Goal: Transaction & Acquisition: Subscribe to service/newsletter

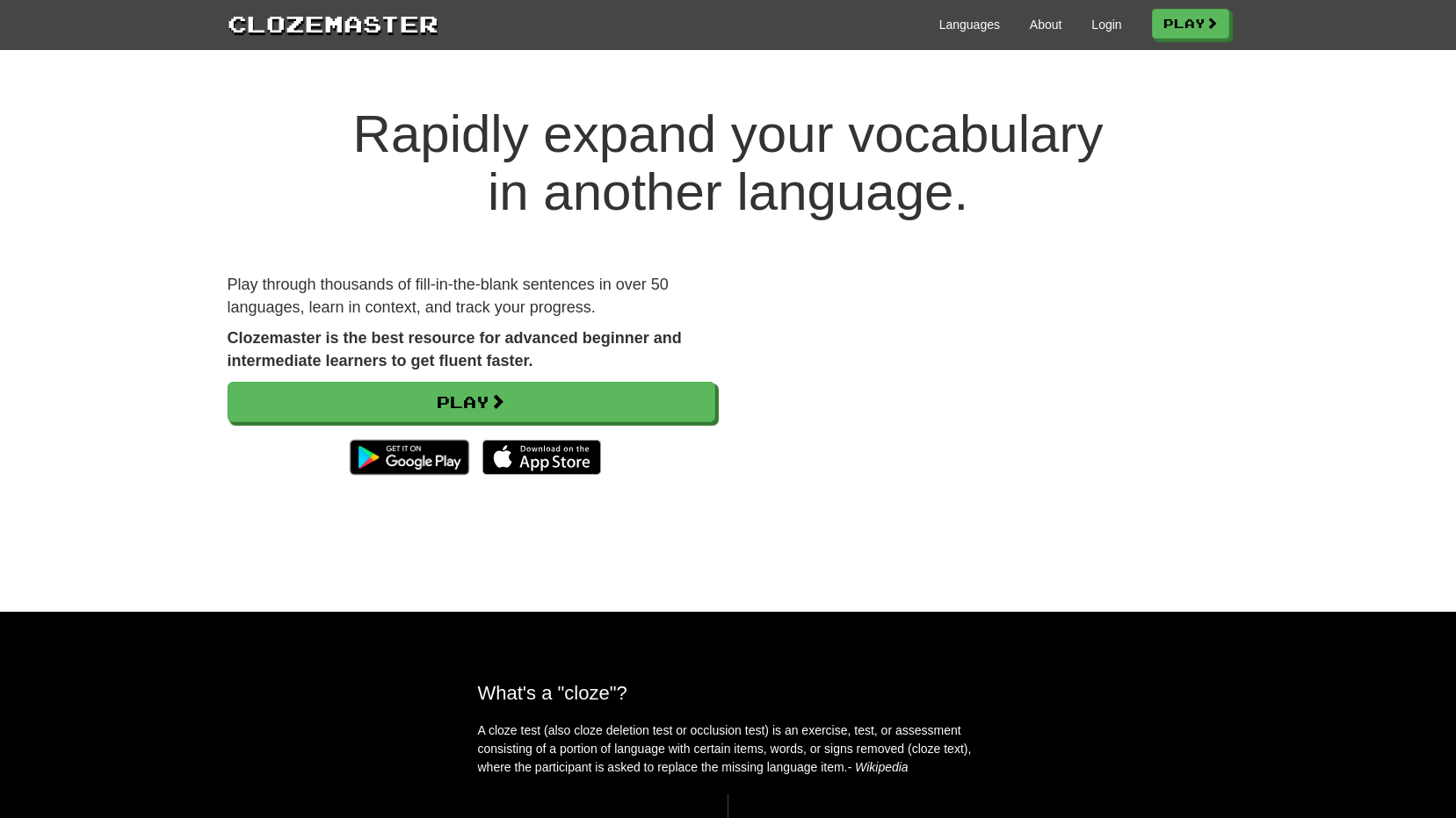
click at [966, 13] on div "Languages About Login Play" at bounding box center [834, 23] width 790 height 33
click at [966, 29] on link "Languages" at bounding box center [969, 24] width 61 height 17
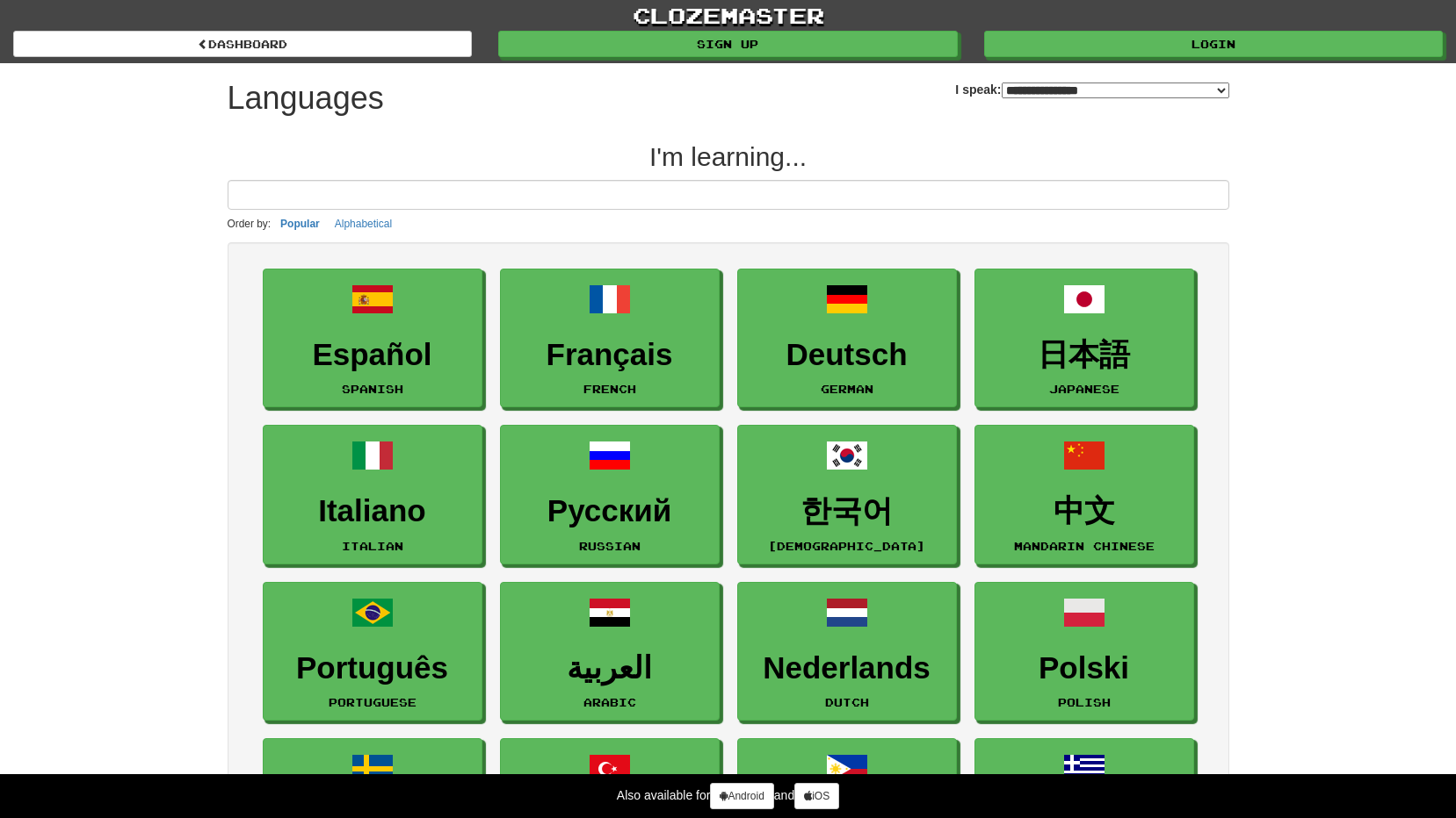
select select "*******"
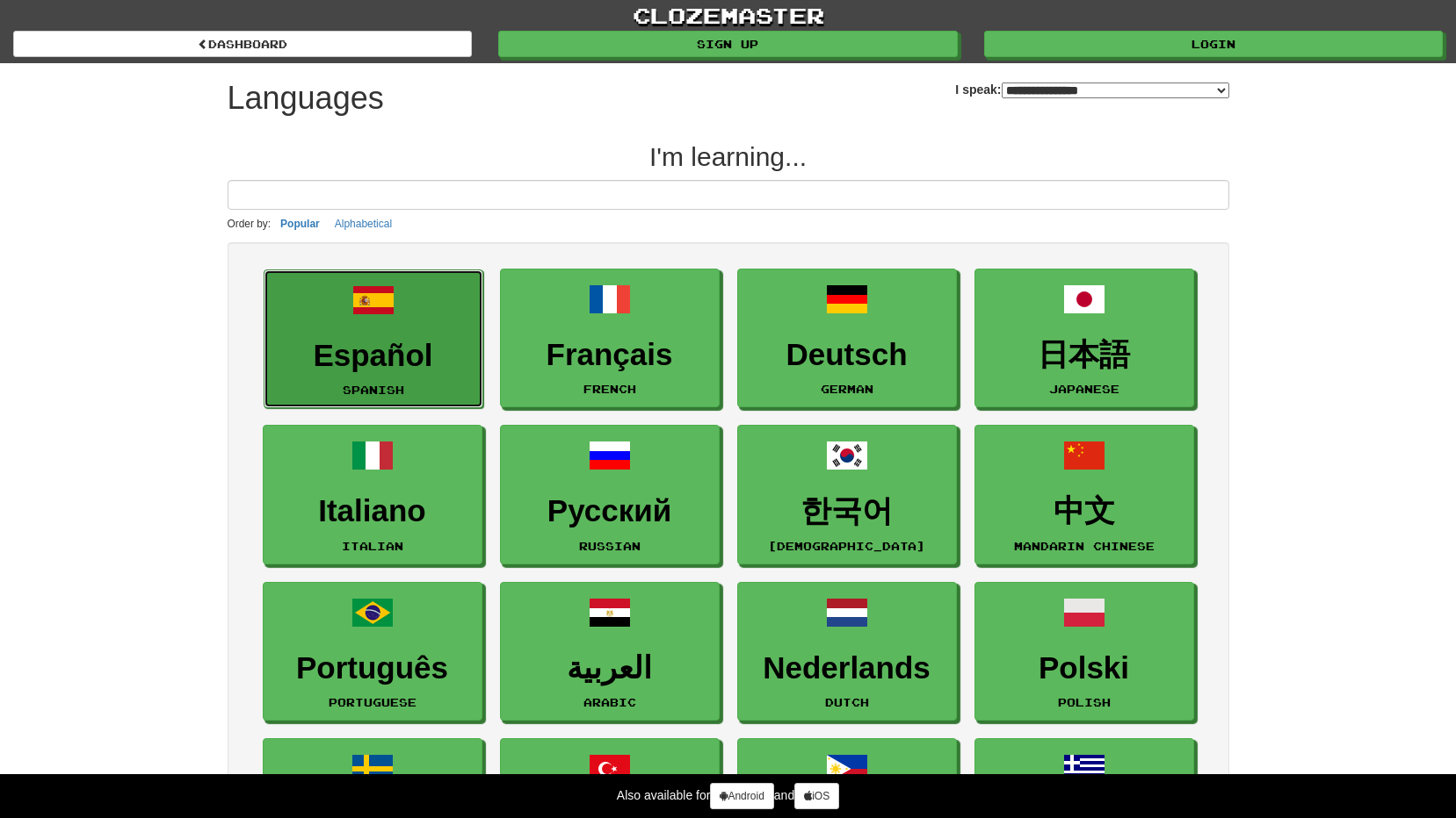
click at [387, 324] on link "Español Spanish" at bounding box center [373, 339] width 219 height 140
